Goal: Task Accomplishment & Management: Manage account settings

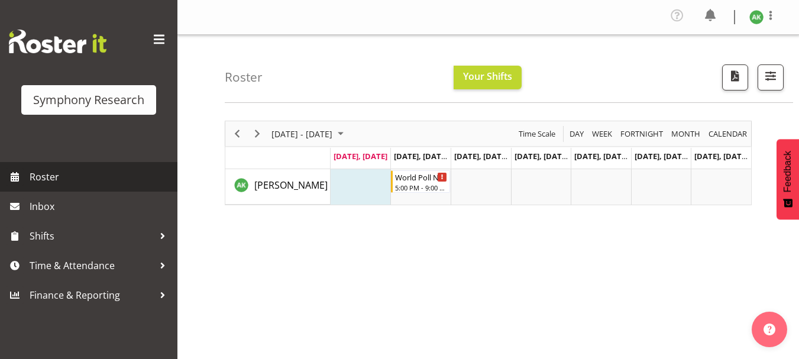
click at [42, 182] on span "Roster" at bounding box center [101, 177] width 142 height 18
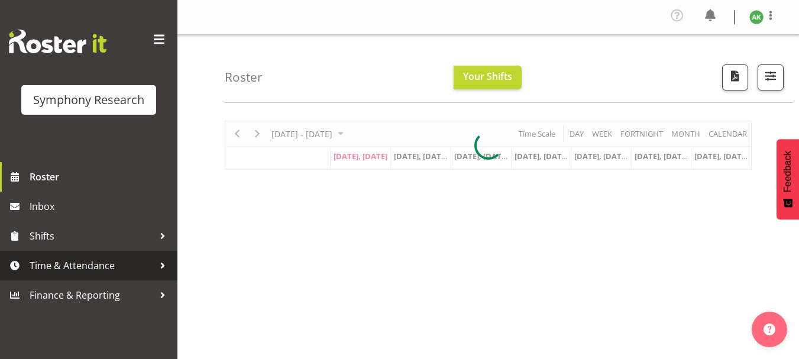
click at [75, 262] on span "Time & Attendance" at bounding box center [92, 266] width 124 height 18
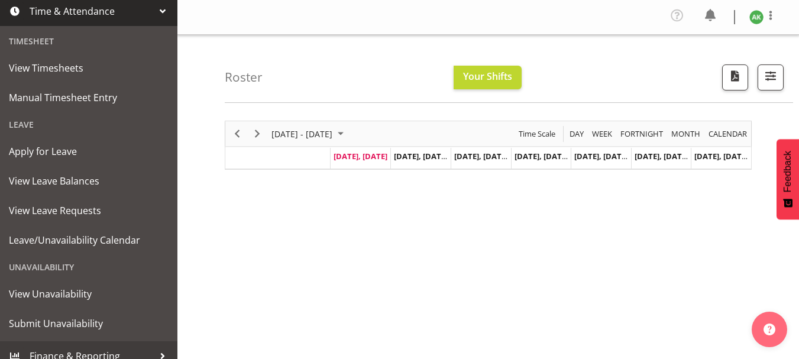
scroll to position [266, 0]
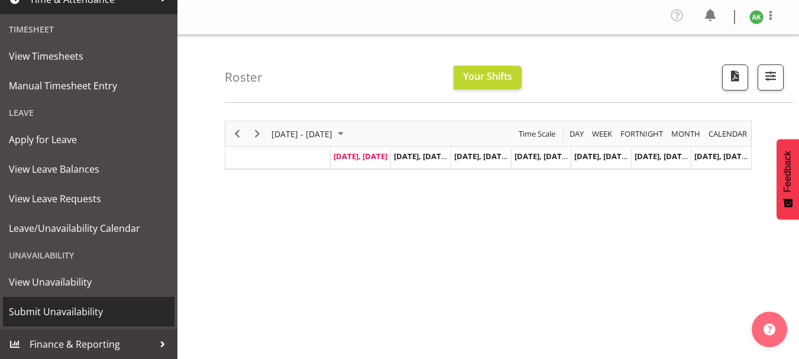
click at [72, 314] on span "Submit Unavailability" at bounding box center [89, 312] width 160 height 18
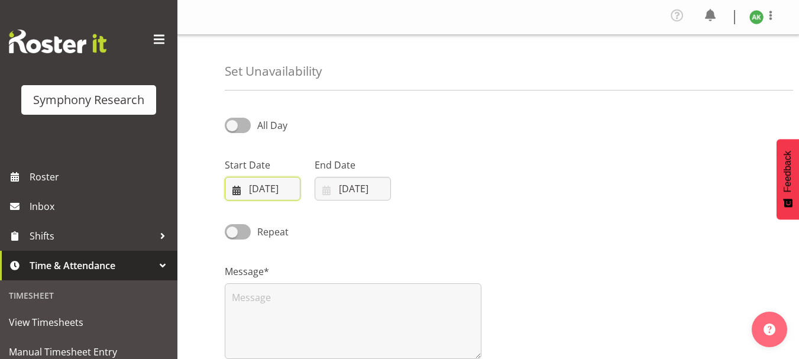
click at [253, 186] on input "[DATE]" at bounding box center [263, 189] width 76 height 24
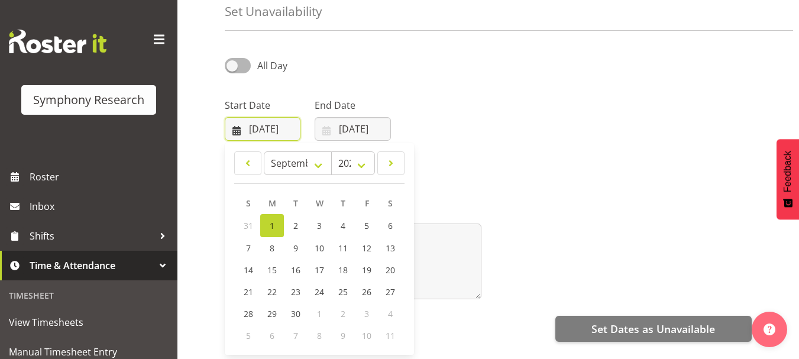
scroll to position [71, 0]
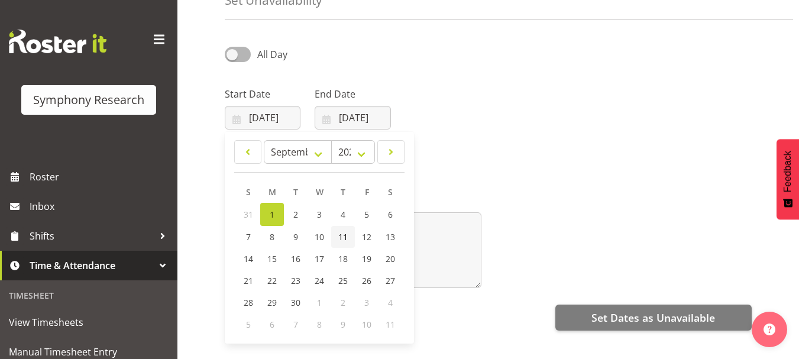
click at [341, 238] on span "11" at bounding box center [342, 236] width 9 height 11
type input "11/09/2025"
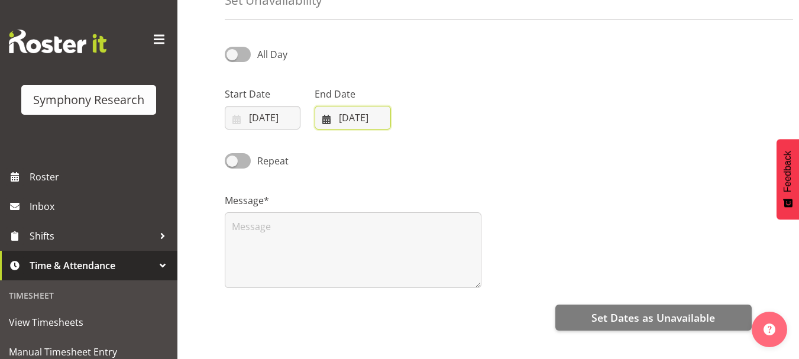
click at [328, 120] on input "01/09/2025" at bounding box center [353, 118] width 76 height 24
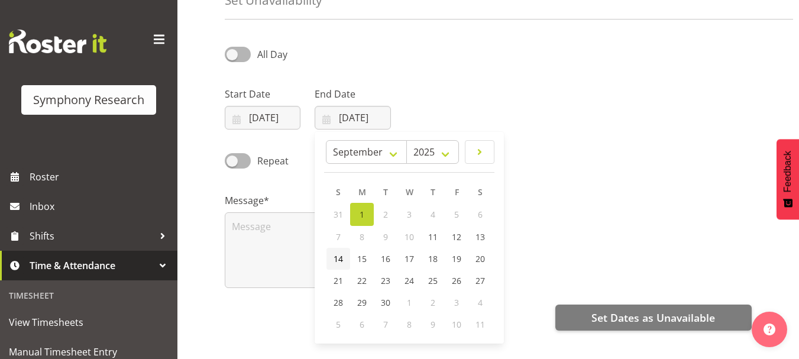
click at [339, 260] on span "14" at bounding box center [338, 258] width 9 height 11
type input "14/09/2025"
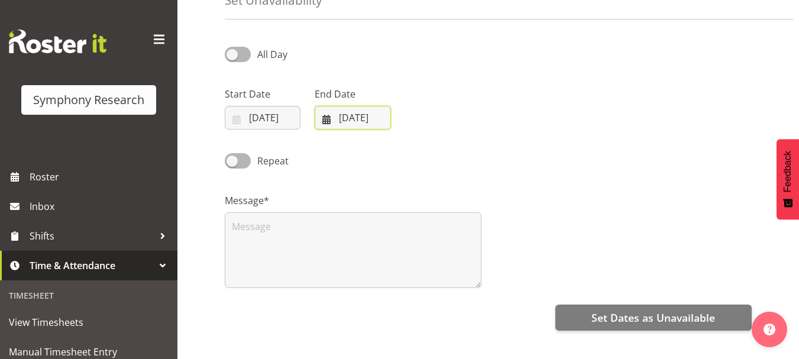
click at [328, 124] on input "14/09/2025" at bounding box center [353, 118] width 76 height 24
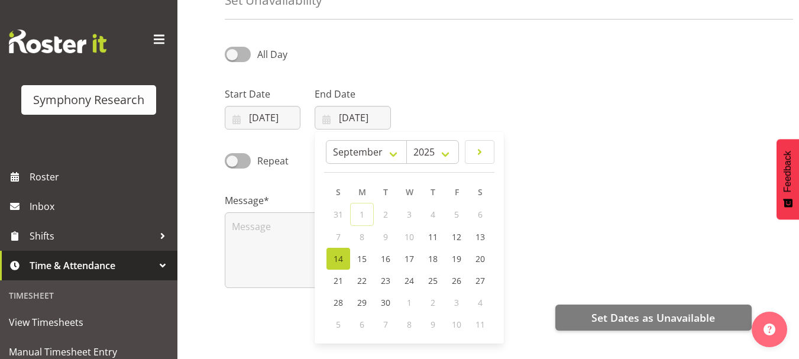
click at [551, 125] on div "Start Date 11/09/2025 January February March April May June July August Septemb…" at bounding box center [488, 103] width 541 height 66
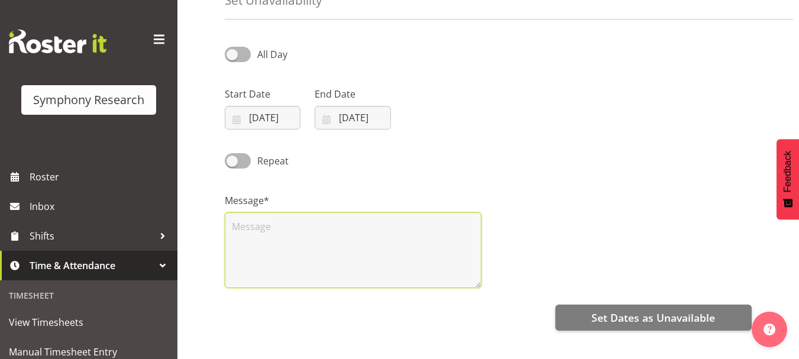
click at [266, 236] on textarea at bounding box center [353, 250] width 257 height 76
type textarea "r"
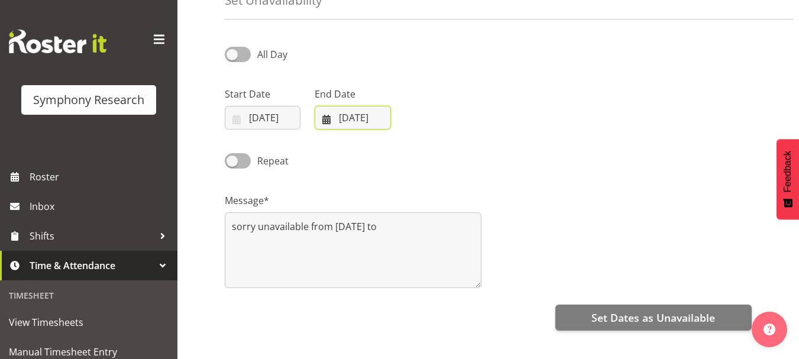
click at [323, 123] on input "14/09/2025" at bounding box center [353, 118] width 76 height 24
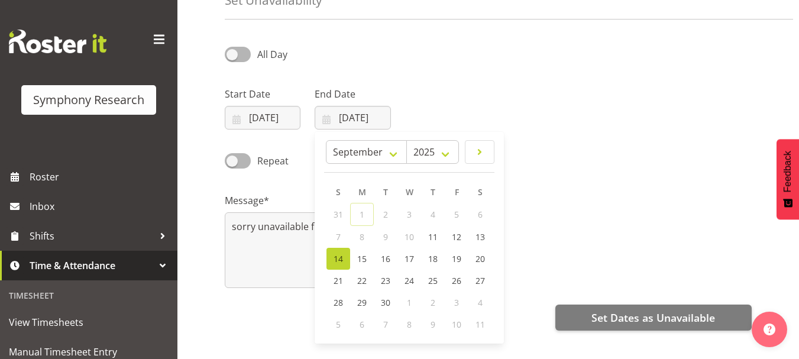
click at [633, 153] on div "Repeat" at bounding box center [488, 157] width 541 height 40
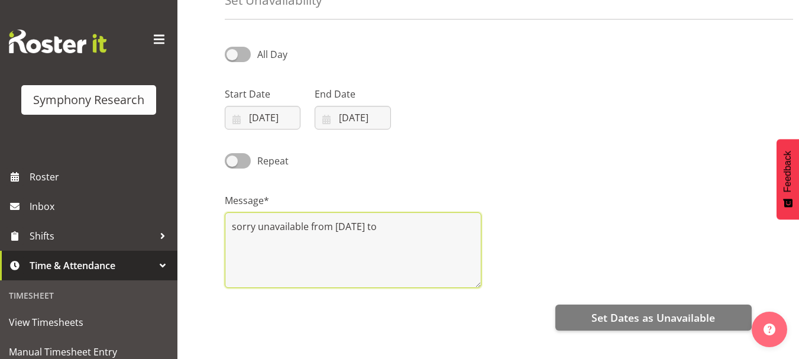
click at [427, 227] on textarea "sorry unavailable from 11/09 Thursday to" at bounding box center [353, 250] width 257 height 76
click at [248, 241] on textarea "sorry unavailable from 11/09 Thursday till 14/09 sunday" at bounding box center [353, 250] width 257 height 76
type textarea "sorry unavailable from 11/09 Thursday till 14/09 Sunday"
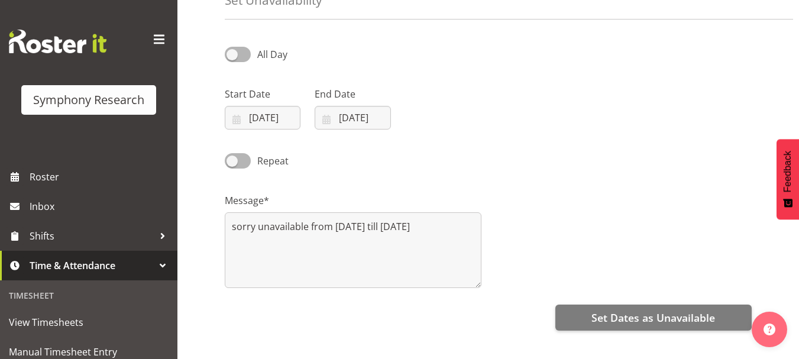
click at [608, 167] on div "Repeat" at bounding box center [488, 157] width 541 height 40
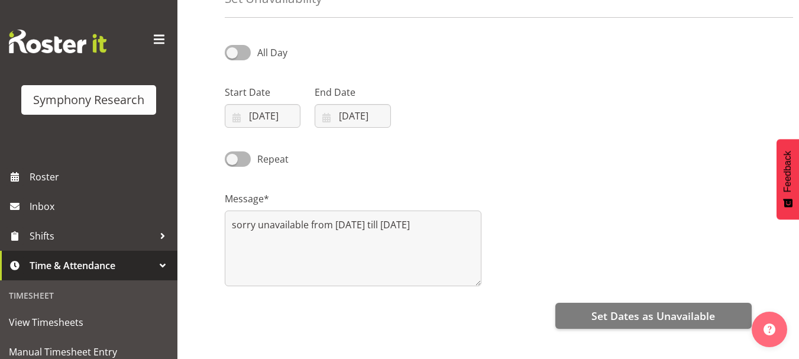
scroll to position [64, 0]
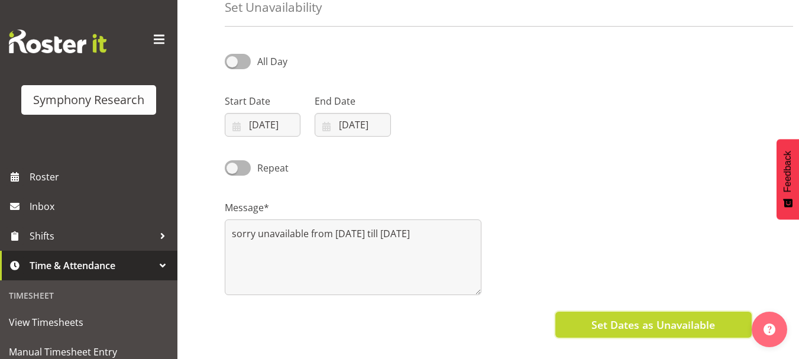
click at [654, 327] on span "Set Dates as Unavailable" at bounding box center [654, 324] width 124 height 15
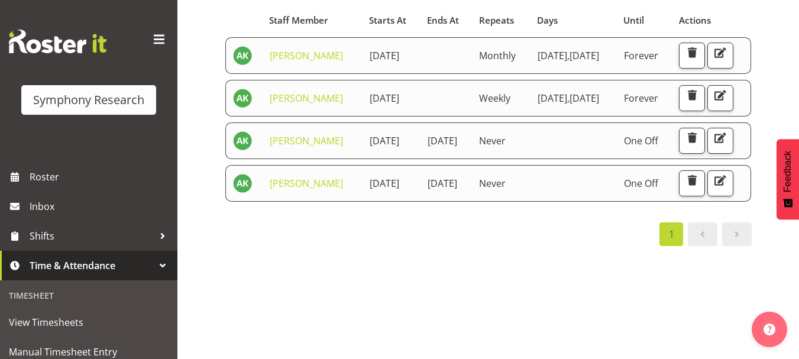
scroll to position [115, 0]
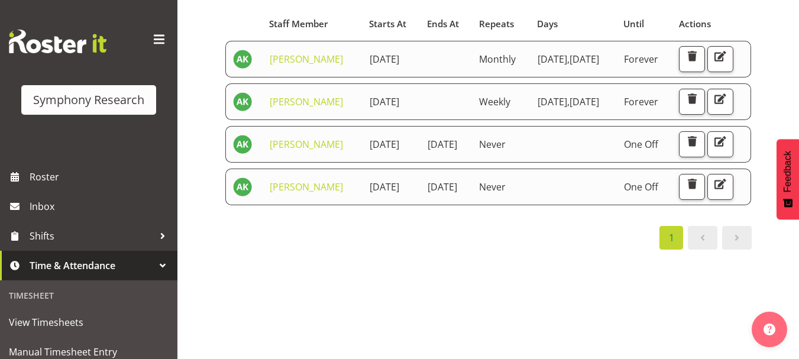
drag, startPoint x: 805, startPoint y: 209, endPoint x: 808, endPoint y: 275, distance: 65.7
click at [799, 242] on html "Symphony Research Roster Inbox Shifts Time & Attendance Timesheet View Timeshee…" at bounding box center [399, 62] width 799 height 359
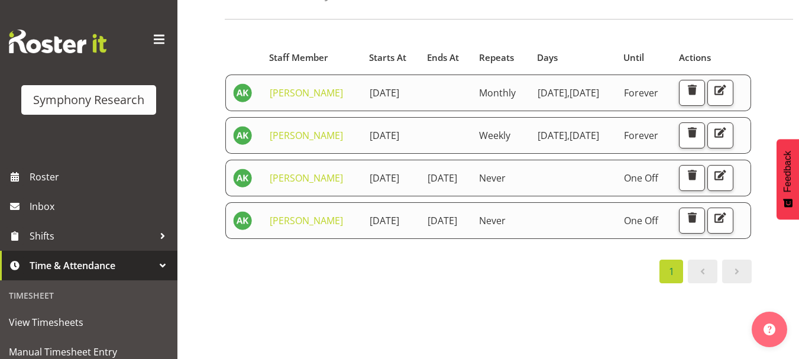
scroll to position [0, 0]
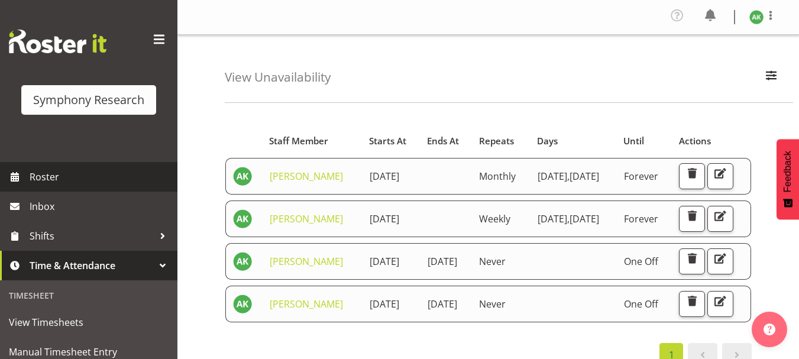
click at [43, 177] on span "Roster" at bounding box center [101, 177] width 142 height 18
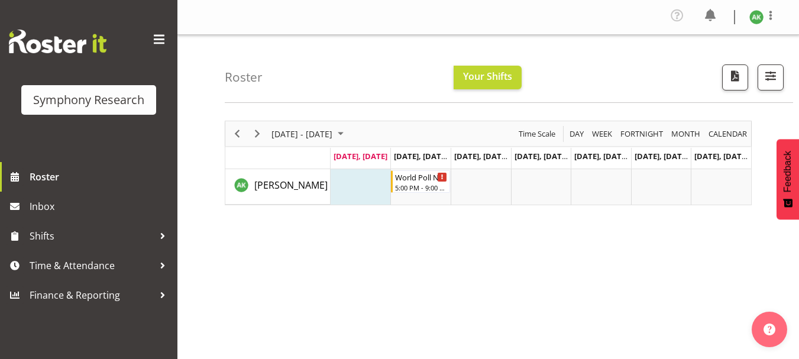
click at [351, 188] on td "Timeline Week of September 1, 2025" at bounding box center [361, 186] width 60 height 35
click at [415, 184] on div "5:00 PM - 9:00 PM" at bounding box center [421, 186] width 53 height 9
click at [480, 74] on span "Your Shifts" at bounding box center [487, 76] width 49 height 13
